Goal: Information Seeking & Learning: Learn about a topic

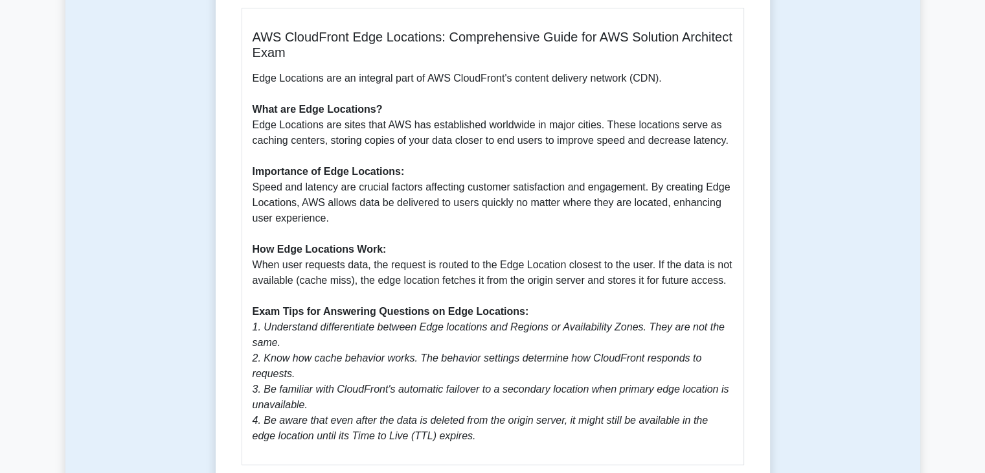
scroll to position [259, 0]
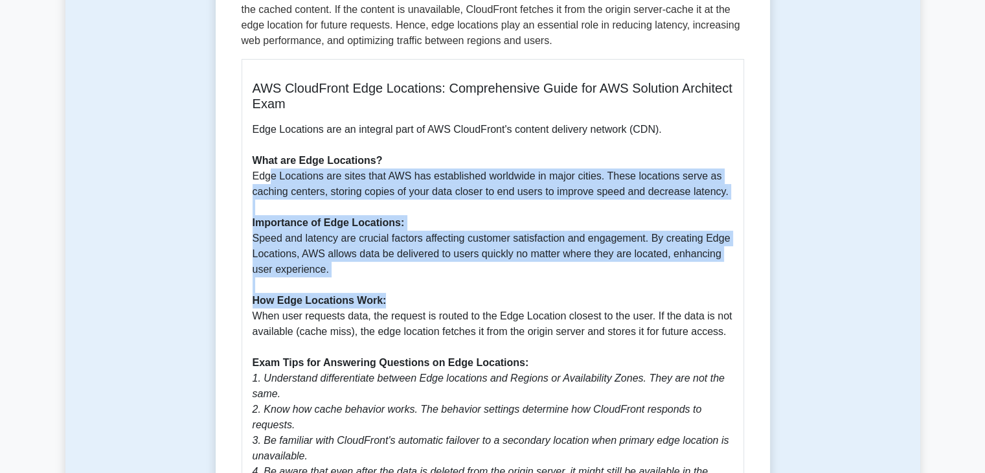
drag, startPoint x: 272, startPoint y: 180, endPoint x: 425, endPoint y: 311, distance: 201.5
click at [427, 309] on p "Edge Locations are an integral part of AWS CloudFront's content delivery networ…" at bounding box center [492, 308] width 480 height 373
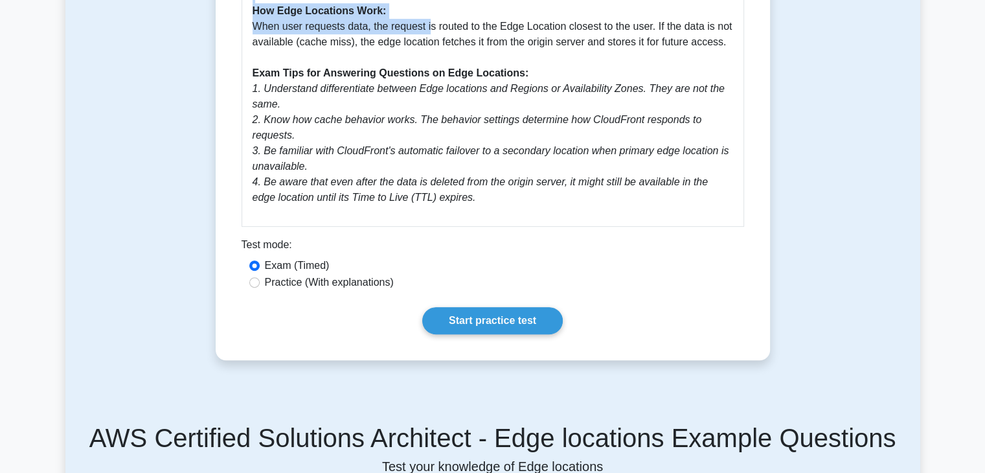
scroll to position [712, 0]
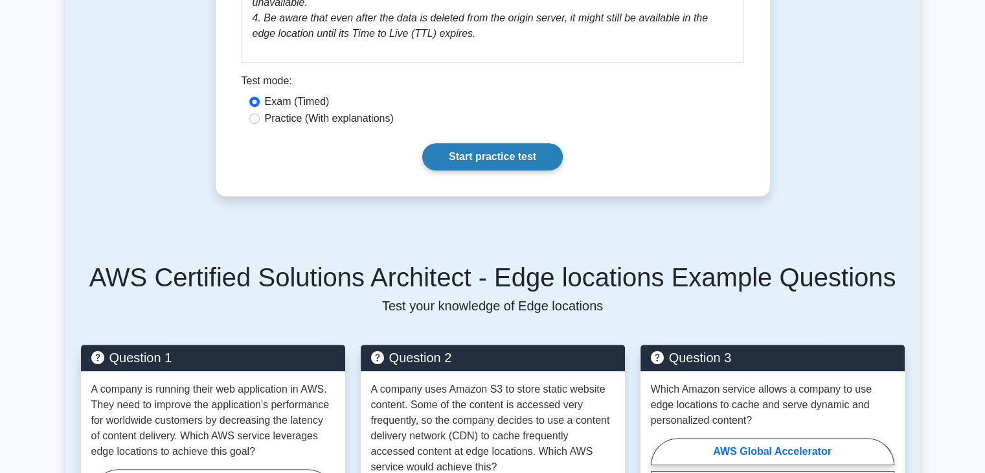
click at [485, 143] on link "Start practice test" at bounding box center [492, 156] width 140 height 27
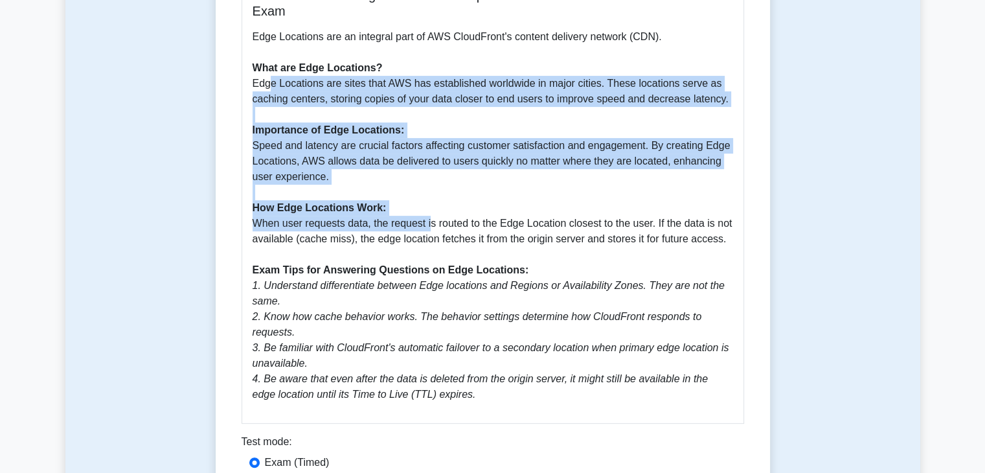
scroll to position [0, 0]
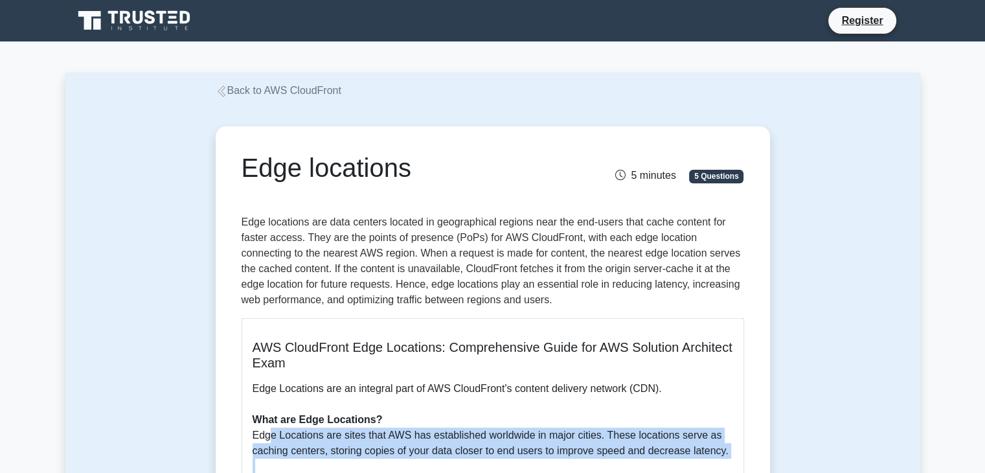
drag, startPoint x: 261, startPoint y: 168, endPoint x: 415, endPoint y: 169, distance: 154.1
click at [415, 169] on div "Edge locations" at bounding box center [406, 170] width 345 height 36
click at [451, 173] on h1 "Edge locations" at bounding box center [405, 167] width 329 height 31
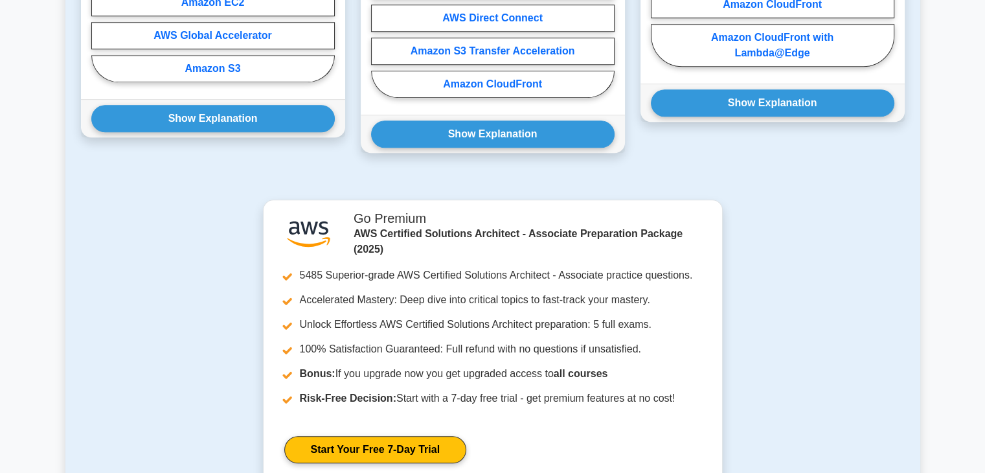
scroll to position [1230, 0]
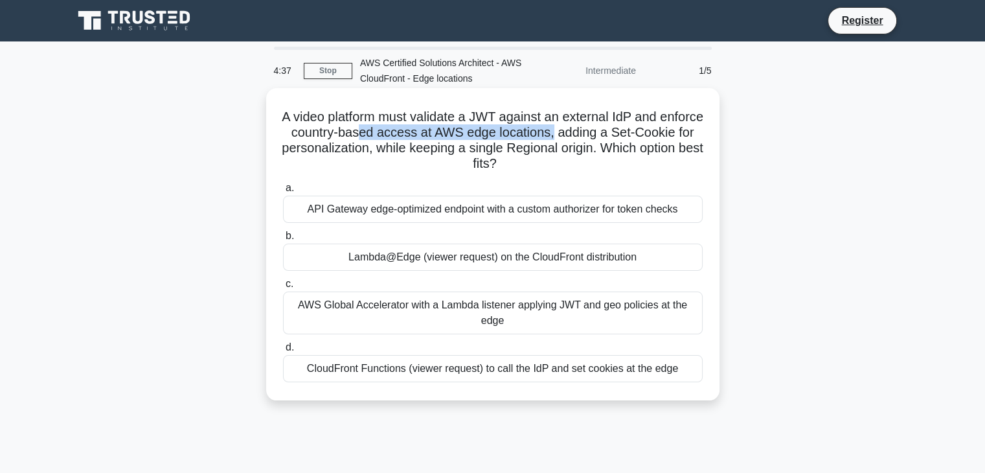
drag, startPoint x: 418, startPoint y: 134, endPoint x: 608, endPoint y: 138, distance: 190.3
click at [608, 138] on h5 "A video platform must validate a JWT against an external IdP and enforce countr…" at bounding box center [493, 140] width 422 height 63
drag, startPoint x: 630, startPoint y: 138, endPoint x: 669, endPoint y: 138, distance: 38.8
click at [669, 138] on h5 "A video platform must validate a JWT against an external IdP and enforce countr…" at bounding box center [493, 140] width 422 height 63
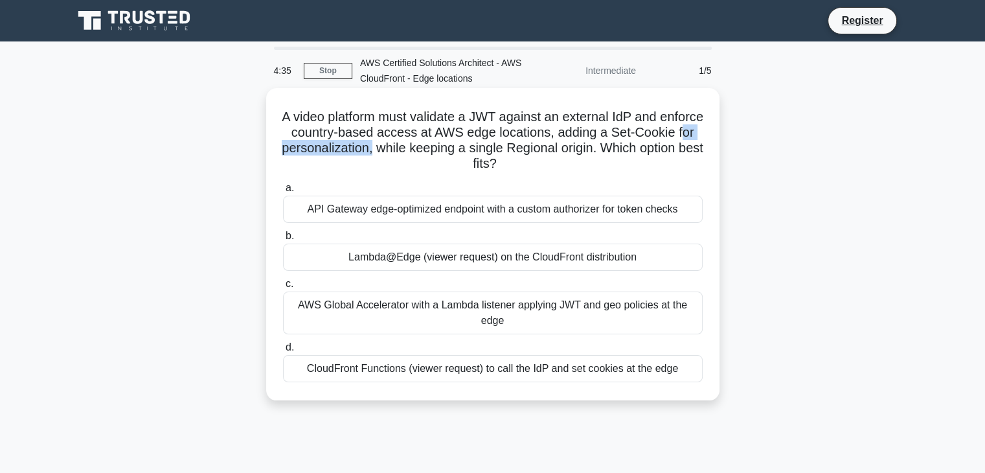
drag, startPoint x: 345, startPoint y: 148, endPoint x: 494, endPoint y: 152, distance: 148.9
click at [458, 151] on h5 "A video platform must validate a JWT against an external IdP and enforce countr…" at bounding box center [493, 140] width 422 height 63
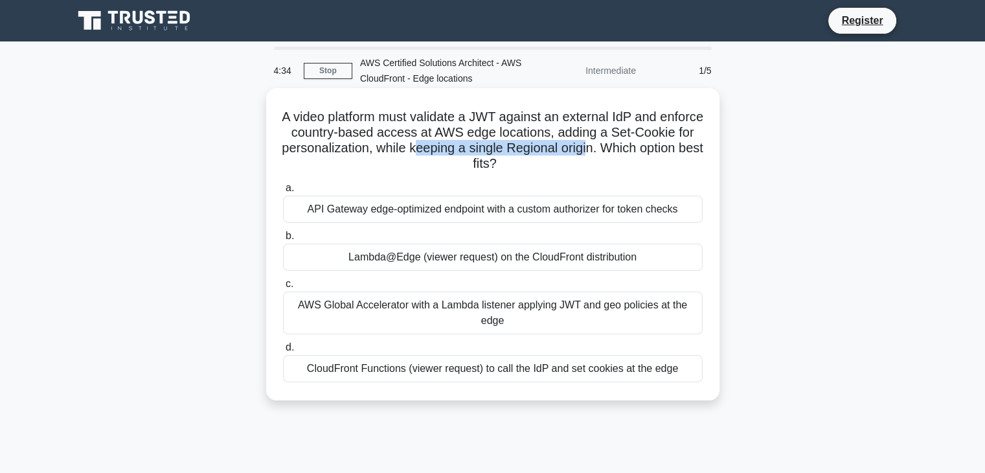
drag, startPoint x: 500, startPoint y: 152, endPoint x: 674, endPoint y: 152, distance: 173.5
click at [674, 152] on h5 "A video platform must validate a JWT against an external IdP and enforce countr…" at bounding box center [493, 140] width 422 height 63
drag, startPoint x: 424, startPoint y: 164, endPoint x: 572, endPoint y: 170, distance: 147.7
click at [572, 170] on h5 "A video platform must validate a JWT against an external IdP and enforce countr…" at bounding box center [493, 140] width 422 height 63
click at [476, 311] on div "AWS Global Accelerator with a Lambda listener applying JWT and geo policies at …" at bounding box center [492, 312] width 419 height 43
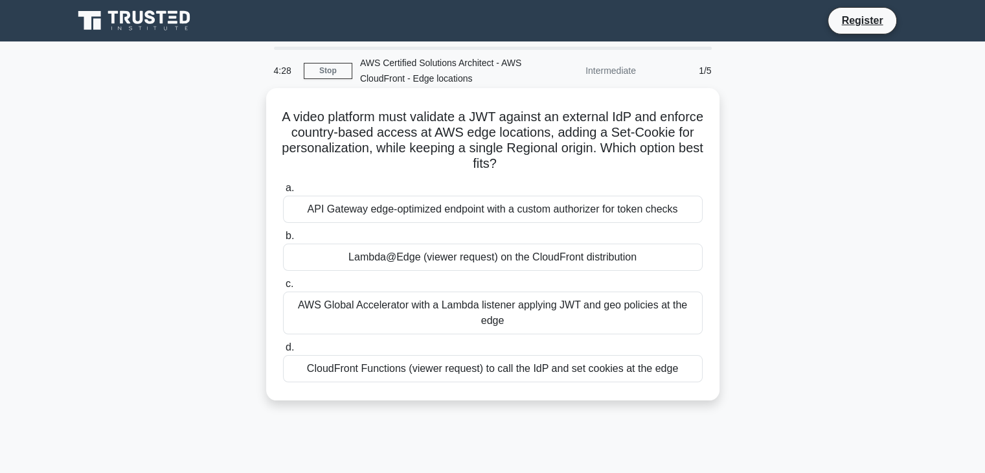
click at [283, 288] on input "c. AWS Global Accelerator with a Lambda listener applying JWT and geo policies …" at bounding box center [283, 284] width 0 height 8
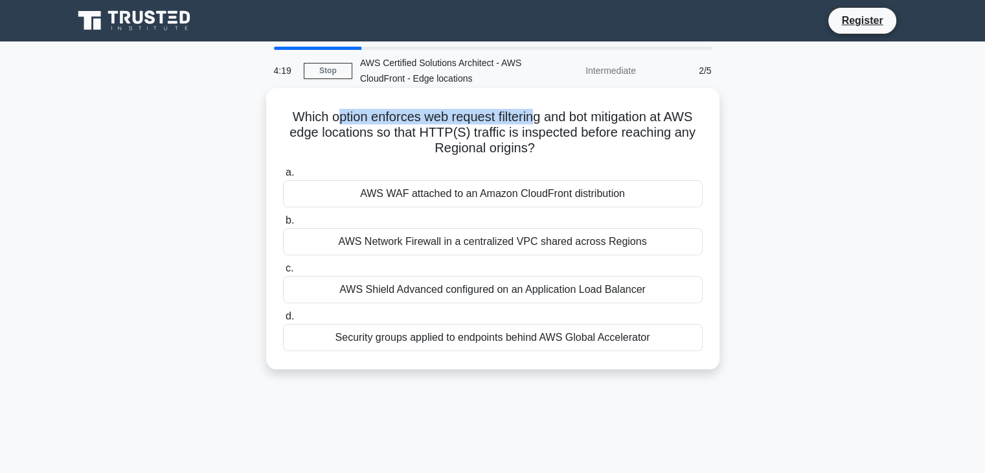
drag, startPoint x: 329, startPoint y: 120, endPoint x: 531, endPoint y: 118, distance: 202.6
click at [531, 118] on h5 "Which option enforces web request filtering and bot mitigation at AWS edge loca…" at bounding box center [493, 133] width 422 height 48
